Goal: Browse casually: Explore the website without a specific task or goal

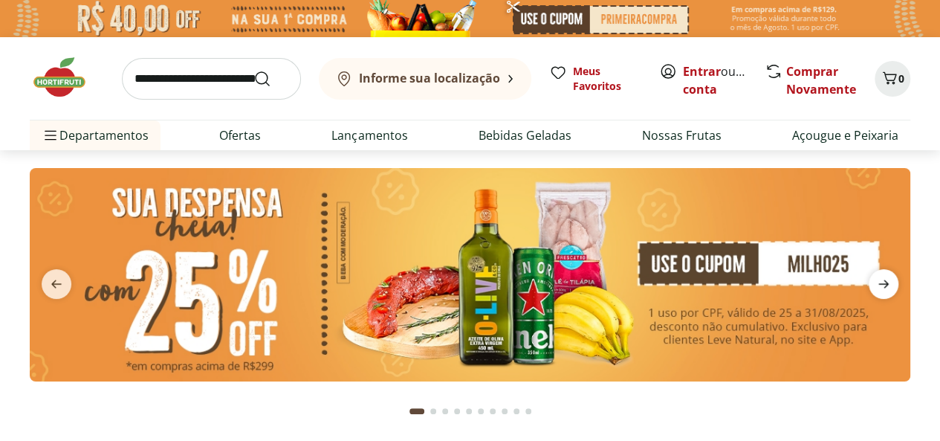
click at [887, 292] on span "next" at bounding box center [884, 284] width 30 height 30
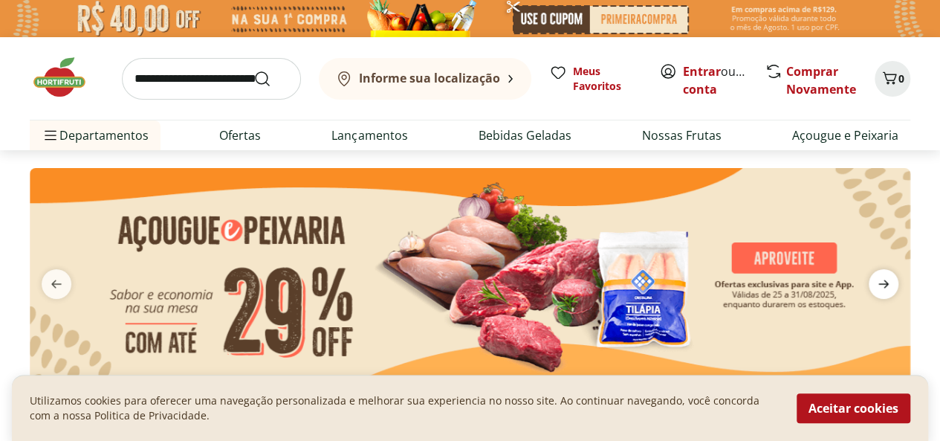
click at [887, 292] on span "next" at bounding box center [884, 284] width 30 height 30
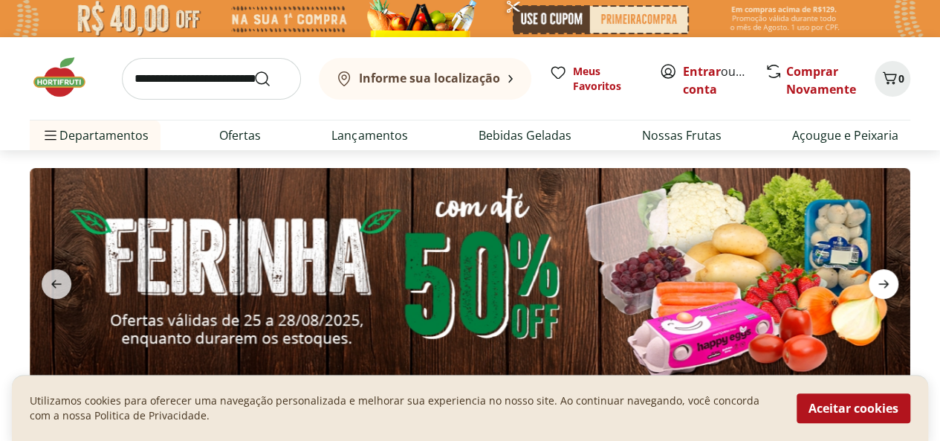
click at [887, 292] on span "next" at bounding box center [884, 284] width 30 height 30
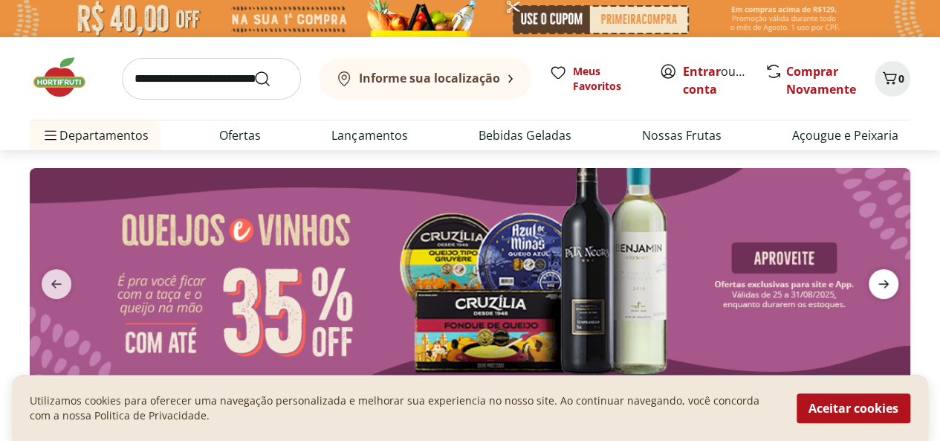
click at [887, 292] on span "next" at bounding box center [884, 284] width 30 height 30
